Goal: Task Accomplishment & Management: Complete application form

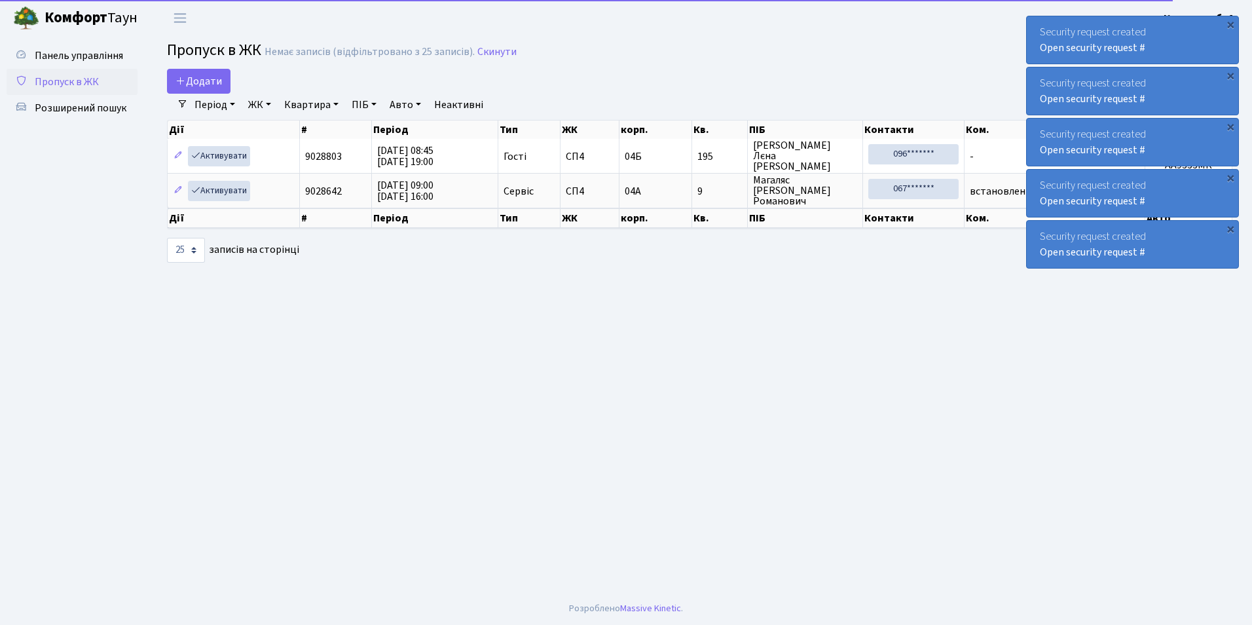
select select "25"
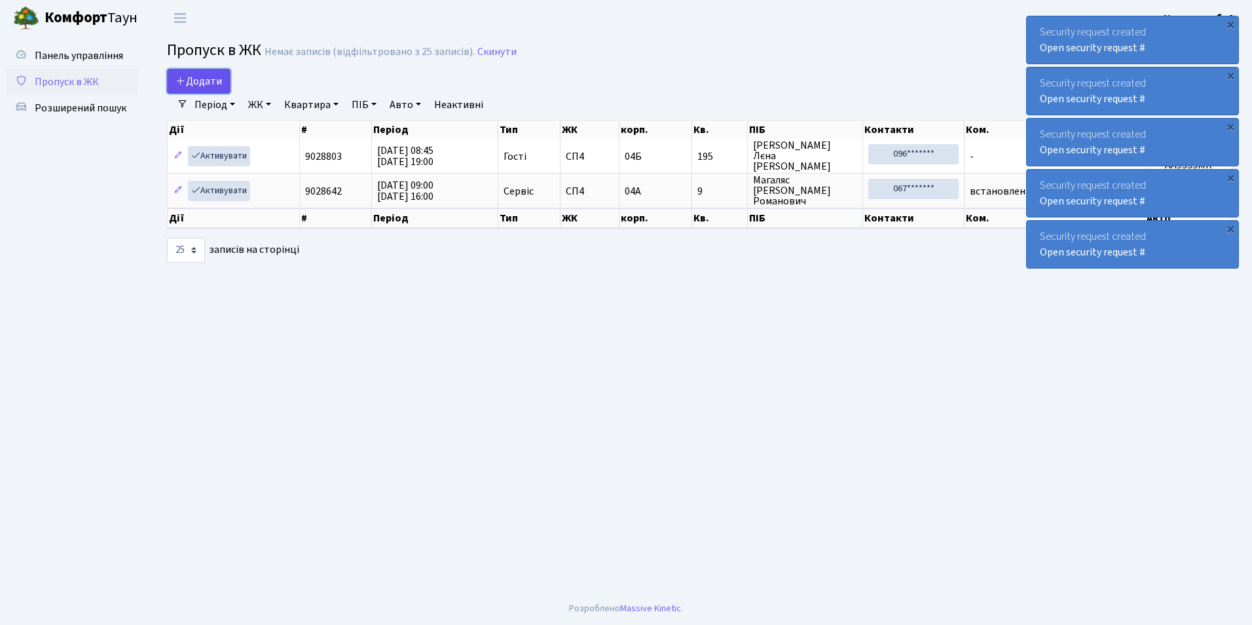
click at [208, 75] on span "Додати" at bounding box center [198, 81] width 46 height 14
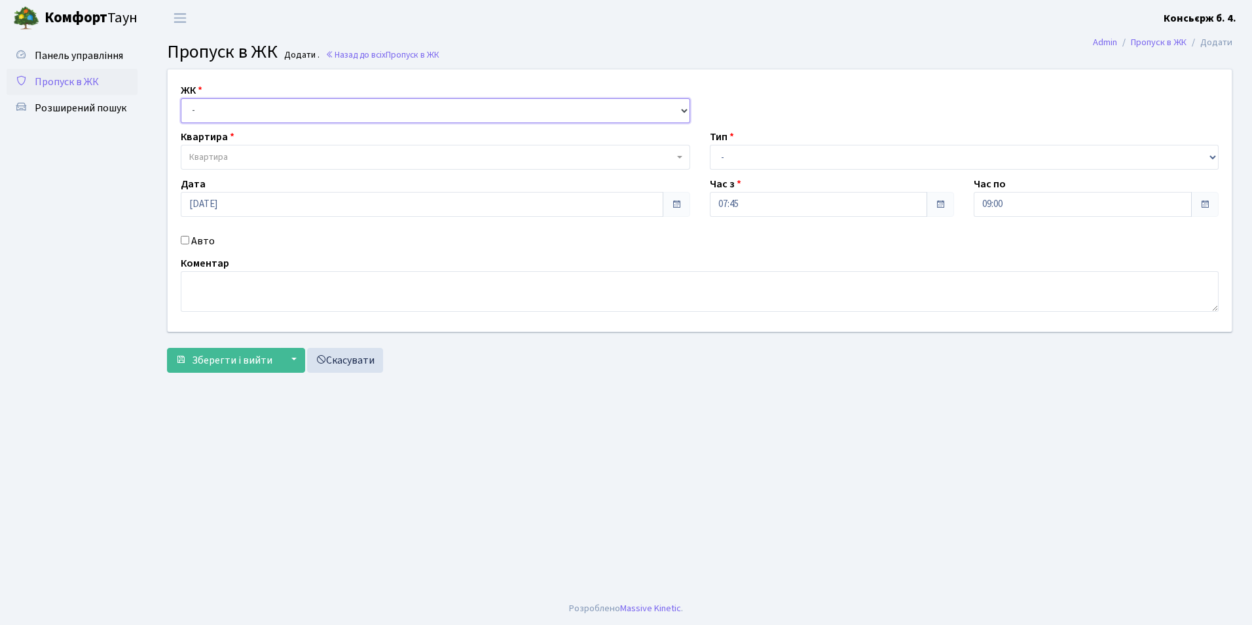
click at [209, 107] on select "- СП4, Столичне шосе, 5" at bounding box center [435, 110] width 509 height 25
select select "325"
click at [181, 98] on select "- СП4, Столичне шосе, 5" at bounding box center [435, 110] width 509 height 25
select select
click at [211, 159] on span "Квартира" at bounding box center [208, 157] width 39 height 13
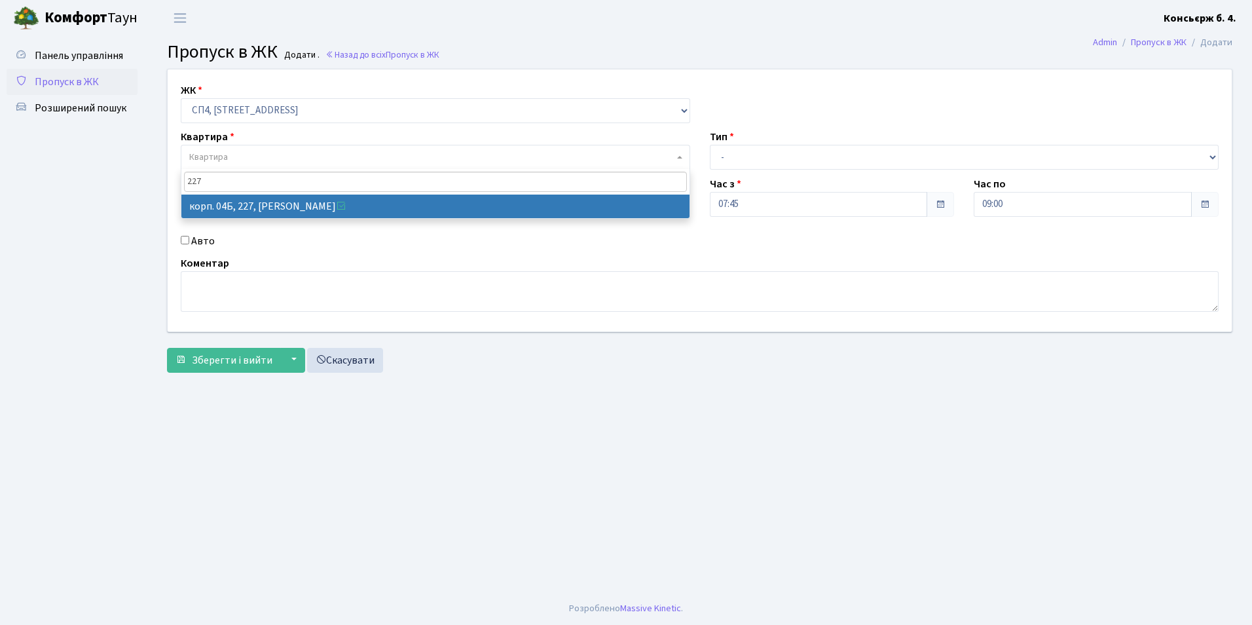
type input "227"
select select "21255"
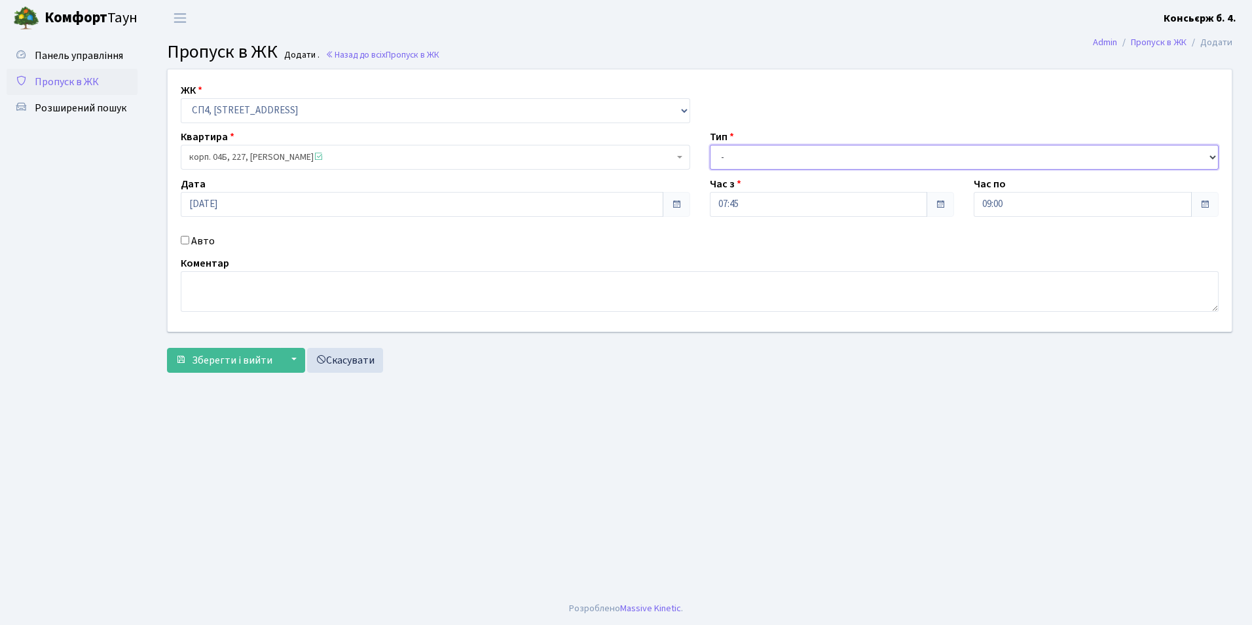
click at [734, 162] on select "- Доставка Таксі Гості Сервіс" at bounding box center [964, 157] width 509 height 25
select select "2"
click at [710, 145] on select "- Доставка Таксі Гості Сервіс" at bounding box center [964, 157] width 509 height 25
click at [186, 238] on input "Авто" at bounding box center [185, 240] width 9 height 9
checkbox input "true"
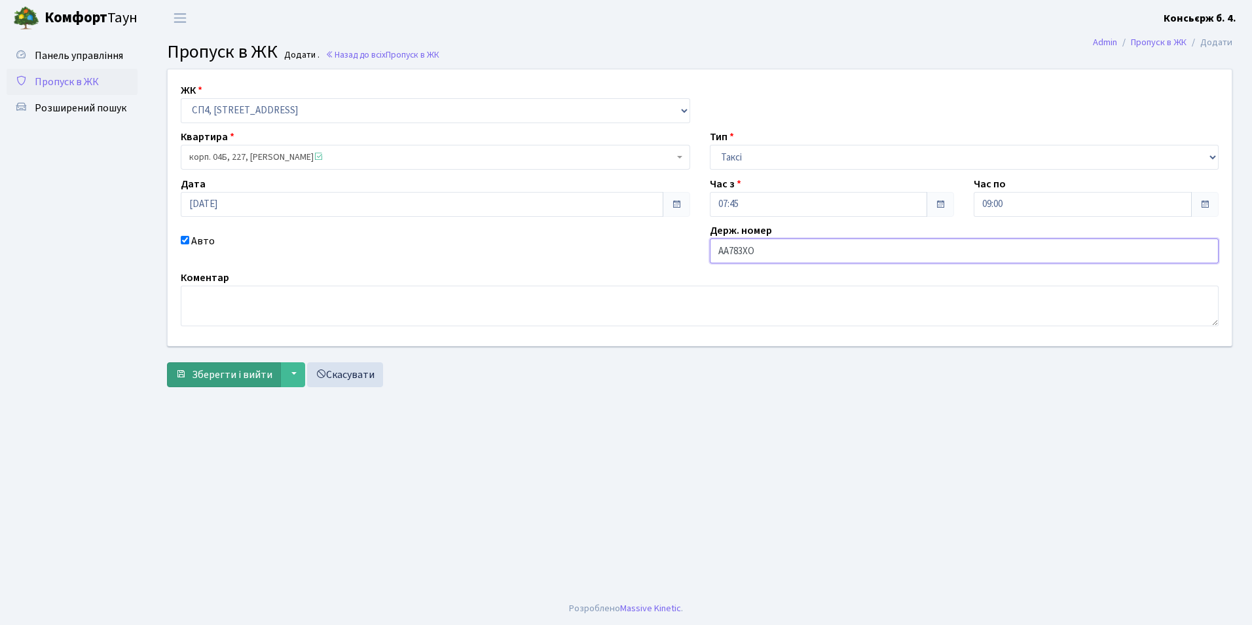
type input "АА783ХО"
click at [270, 374] on button "Зберегти і вийти" at bounding box center [224, 374] width 114 height 25
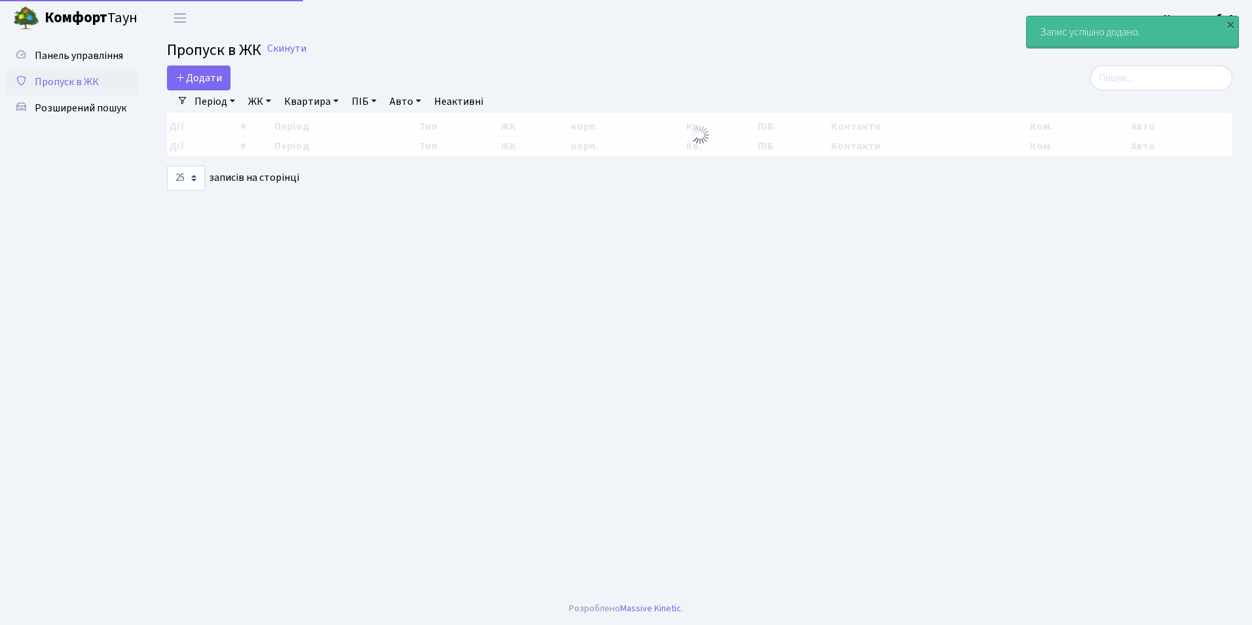
select select "25"
